Goal: Find specific page/section: Find specific page/section

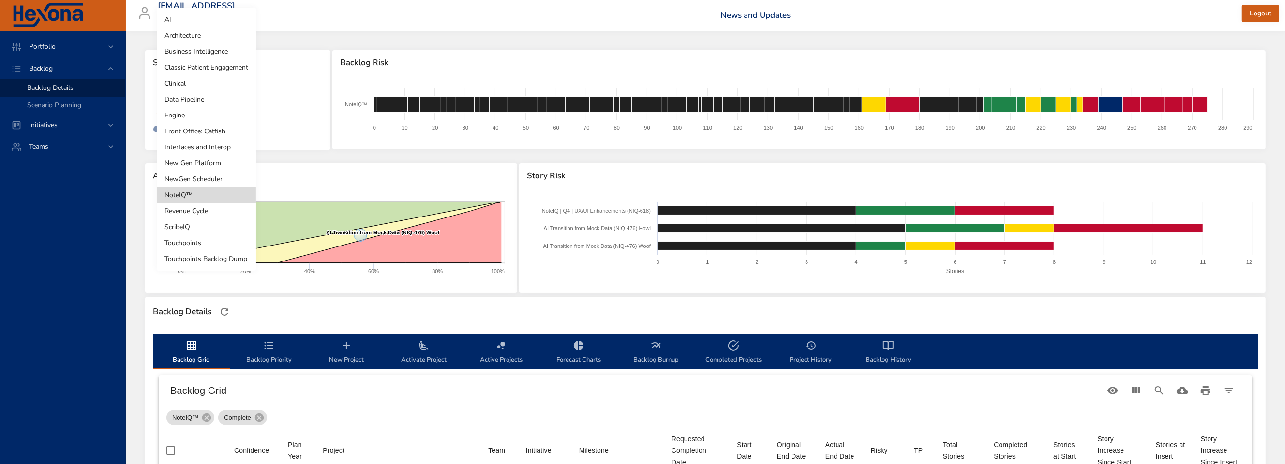
click at [199, 103] on body "Portfolio Backlog Backlog Details Scenario Planning Initiatives Teams [EMAIL_AD…" at bounding box center [642, 232] width 1285 height 464
click at [205, 213] on li "Revenue Cycle" at bounding box center [206, 211] width 99 height 16
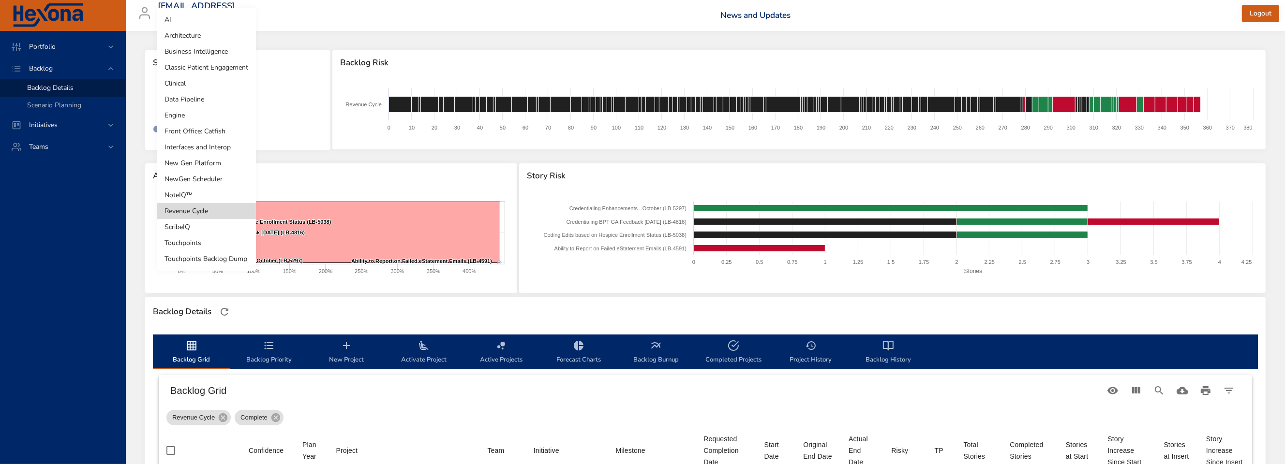
click at [179, 96] on body "Portfolio Backlog Backlog Details Scenario Planning Initiatives Teams [EMAIL_AD…" at bounding box center [642, 232] width 1285 height 464
click at [204, 134] on li "Front Office: Catfish" at bounding box center [206, 131] width 99 height 16
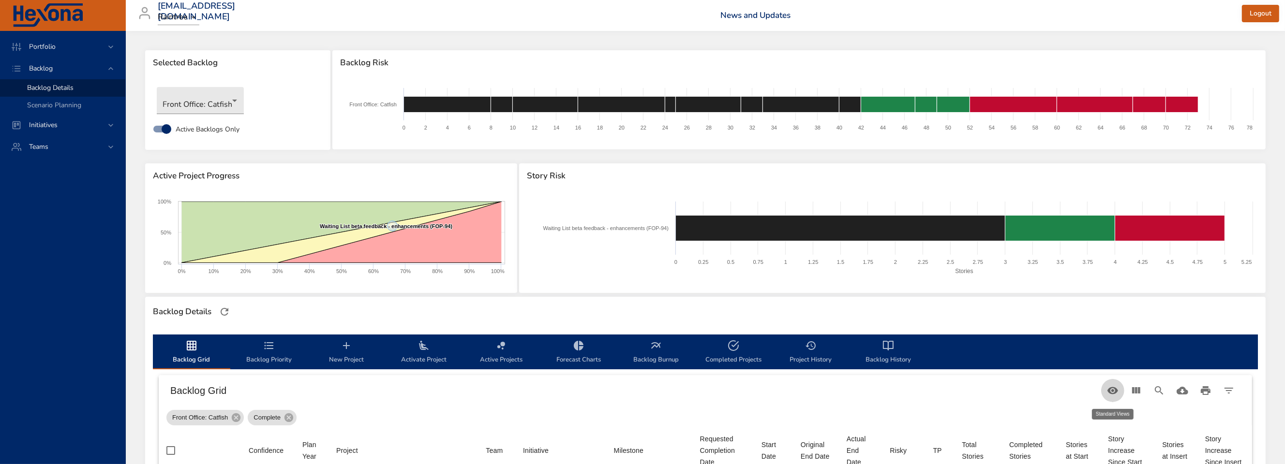
click at [1108, 395] on icon "Table Toolbar" at bounding box center [1113, 391] width 12 height 12
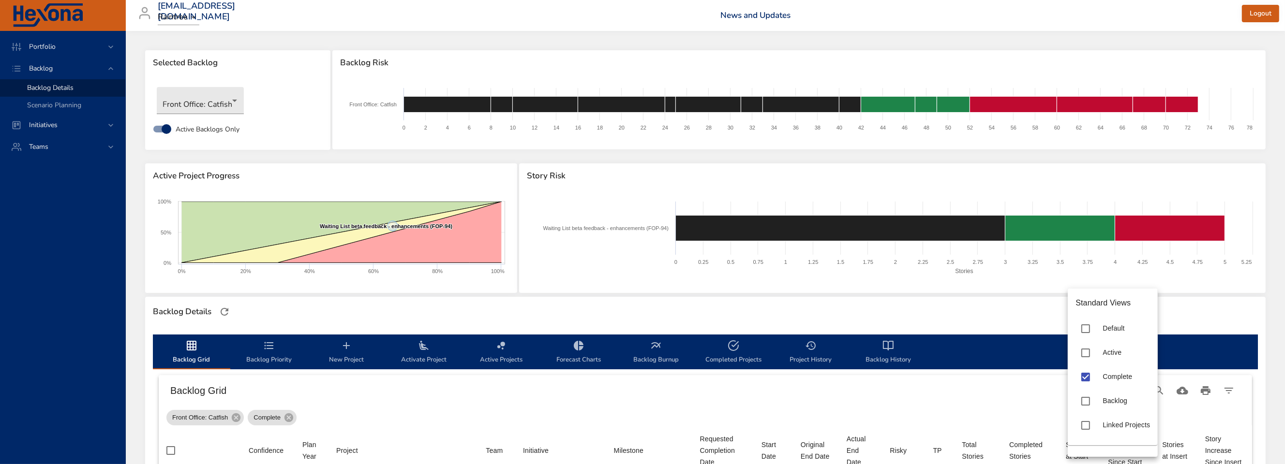
drag, startPoint x: 1259, startPoint y: 394, endPoint x: 90, endPoint y: 298, distance: 1172.7
click at [1240, 388] on div at bounding box center [642, 232] width 1285 height 464
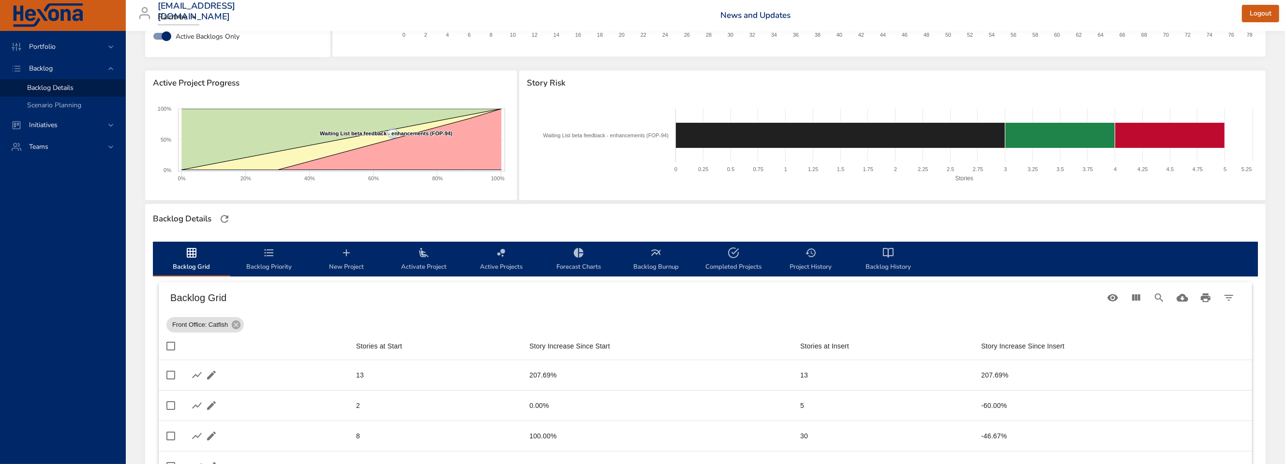
scroll to position [231, 0]
